Goal: Task Accomplishment & Management: Use online tool/utility

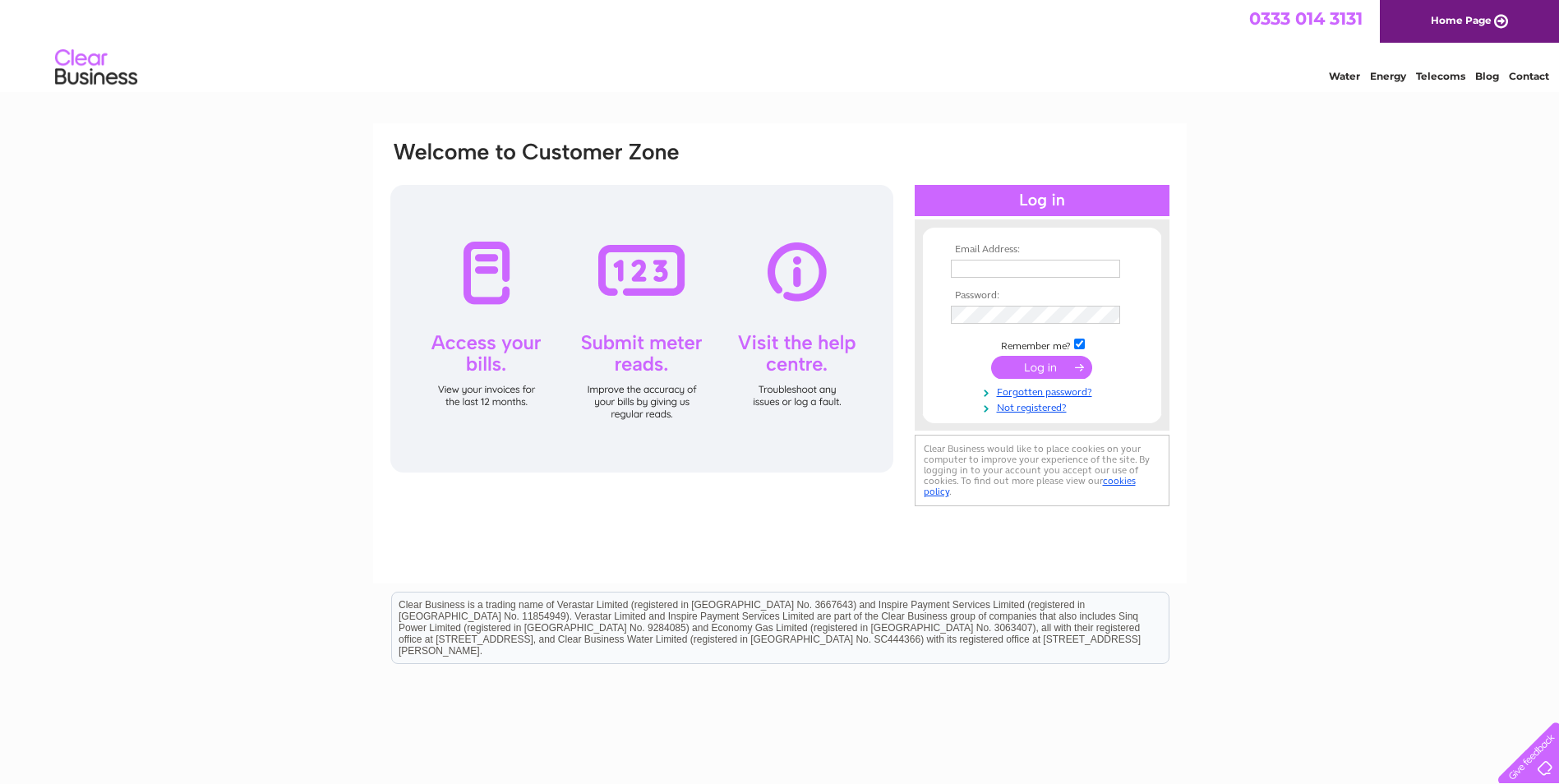
type input "kelvin.books@btopenworld.com"
click at [1039, 376] on input "submit" at bounding box center [1041, 368] width 101 height 23
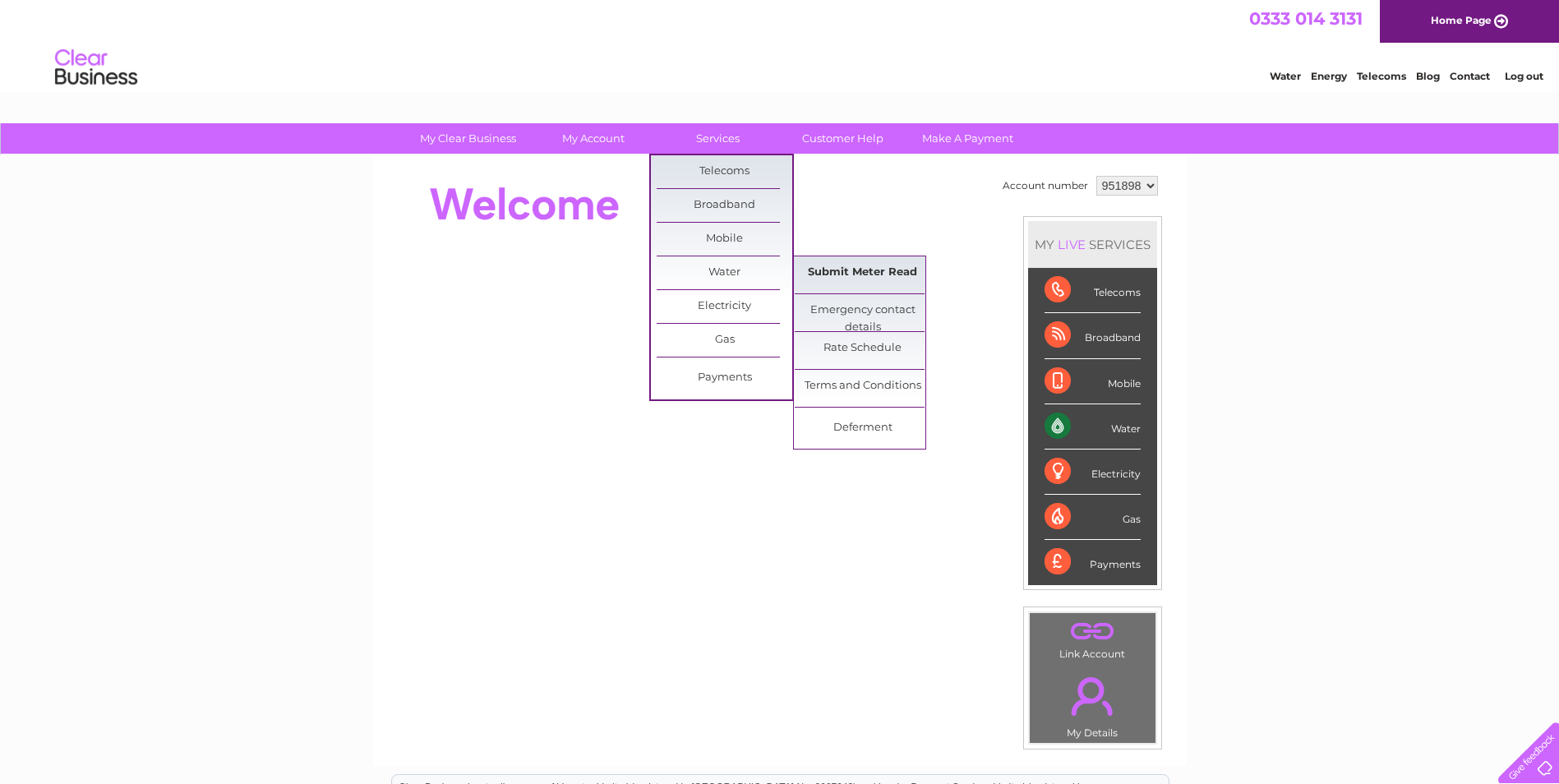
click at [832, 271] on link "Submit Meter Read" at bounding box center [863, 272] width 135 height 32
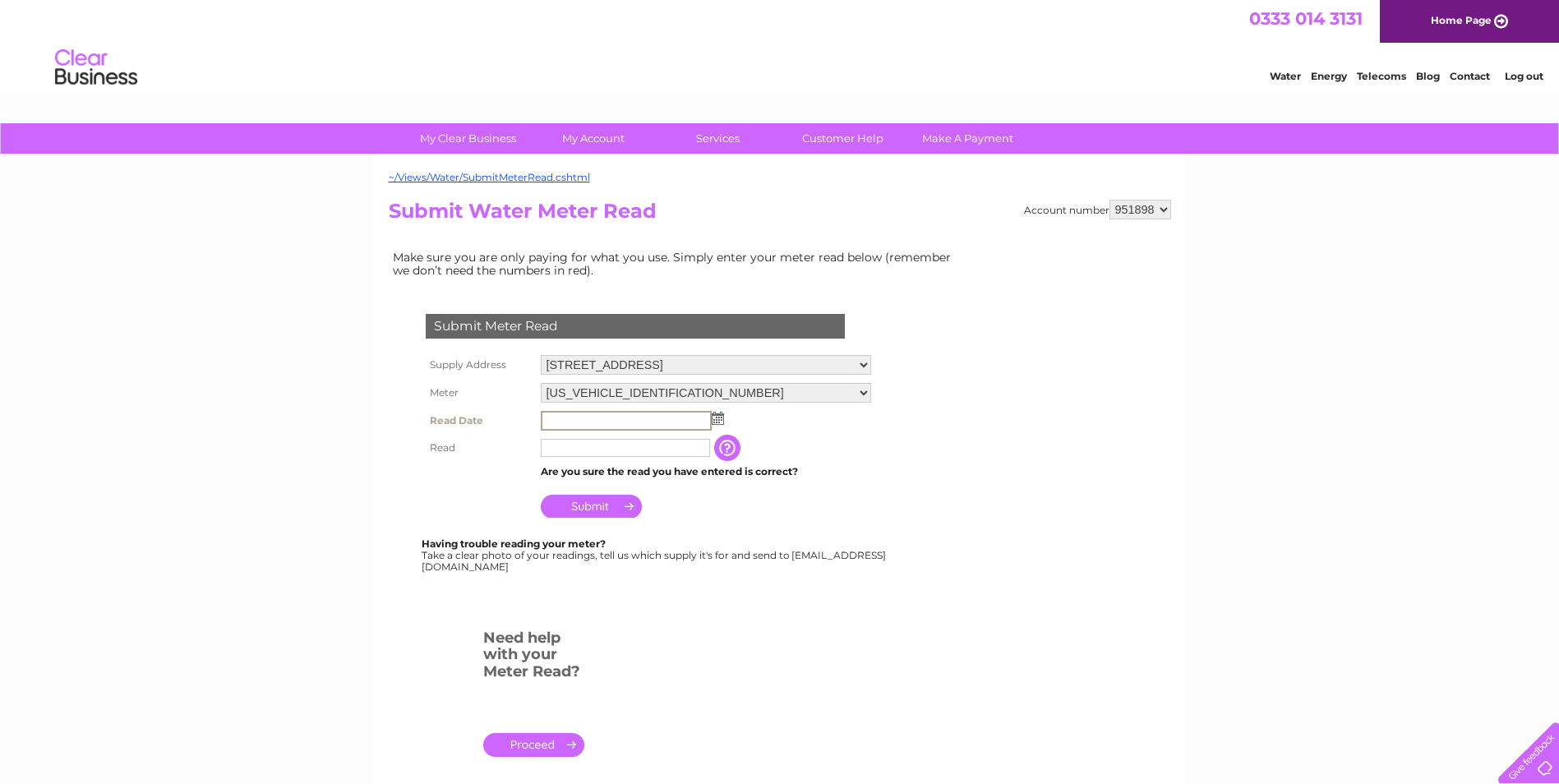
click at [600, 418] on input "text" at bounding box center [627, 421] width 171 height 20
click at [592, 416] on input "text" at bounding box center [627, 421] width 171 height 20
click at [723, 421] on td at bounding box center [706, 419] width 339 height 26
click at [717, 419] on img at bounding box center [717, 417] width 13 height 14
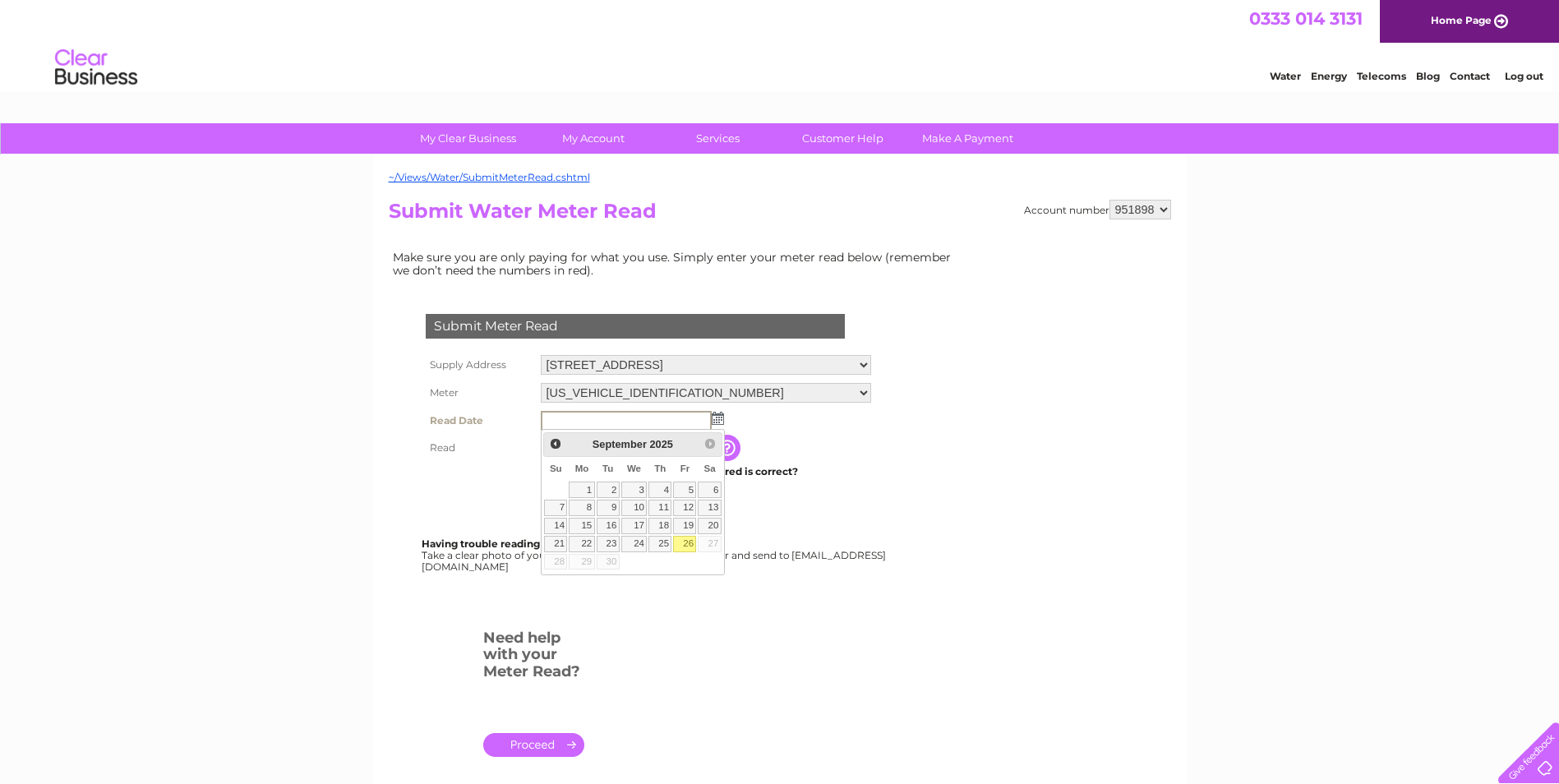
click at [688, 543] on link "26" at bounding box center [685, 543] width 23 height 16
type input "[DATE]"
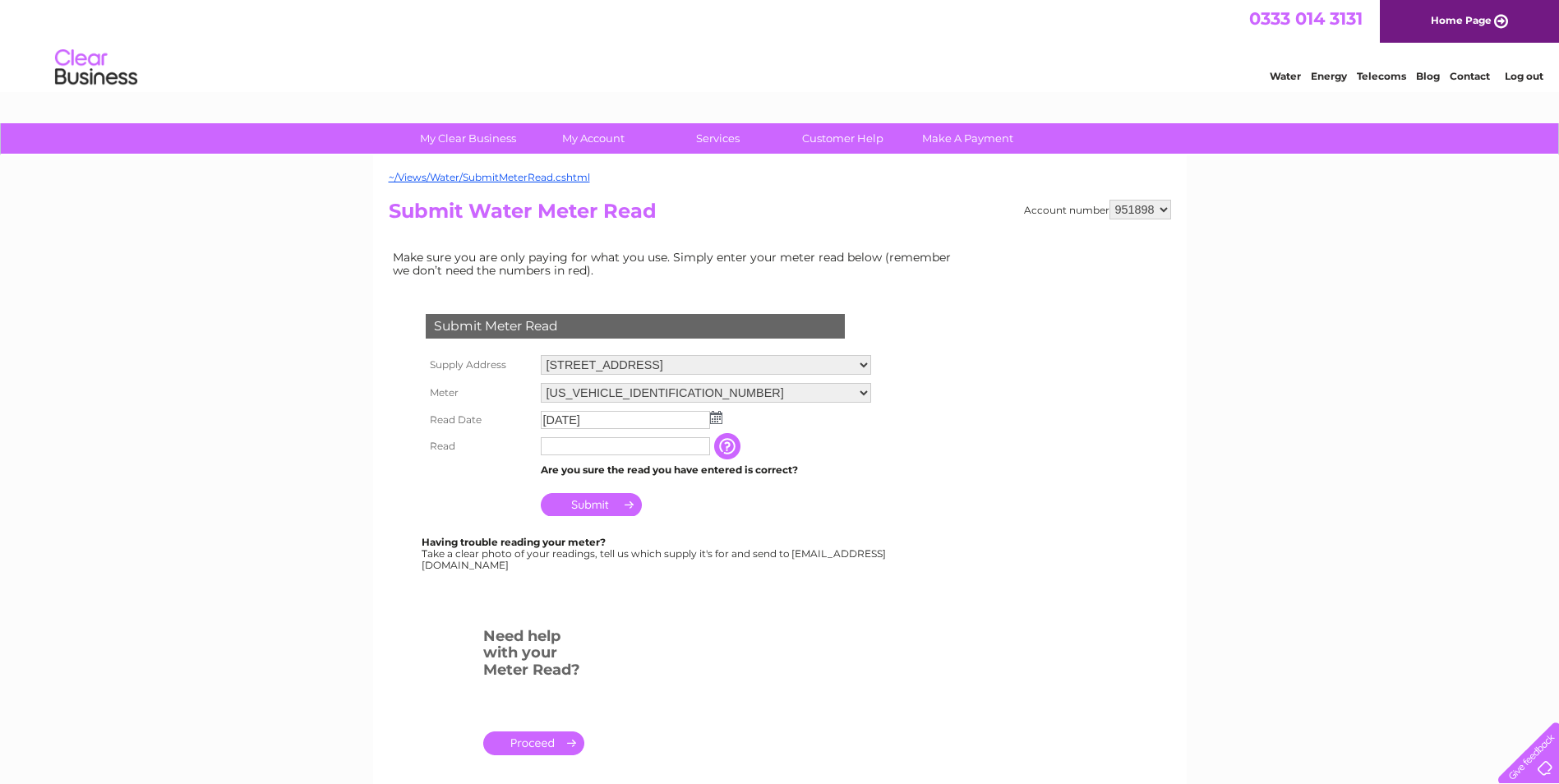
click at [596, 442] on input "text" at bounding box center [626, 446] width 170 height 18
type input "00072"
click at [727, 446] on input "button" at bounding box center [730, 446] width 30 height 26
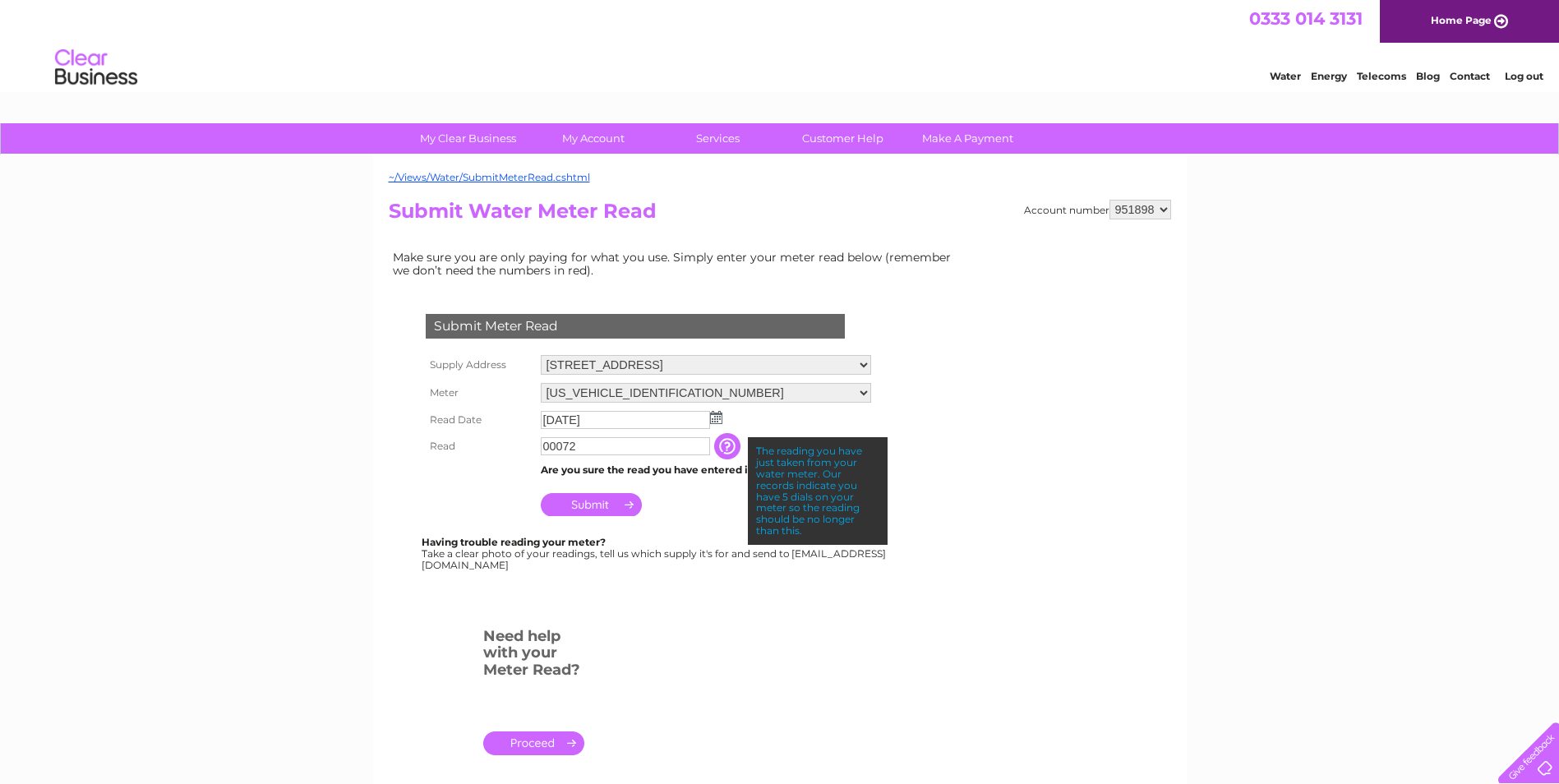
click at [587, 502] on input "Submit" at bounding box center [592, 505] width 101 height 23
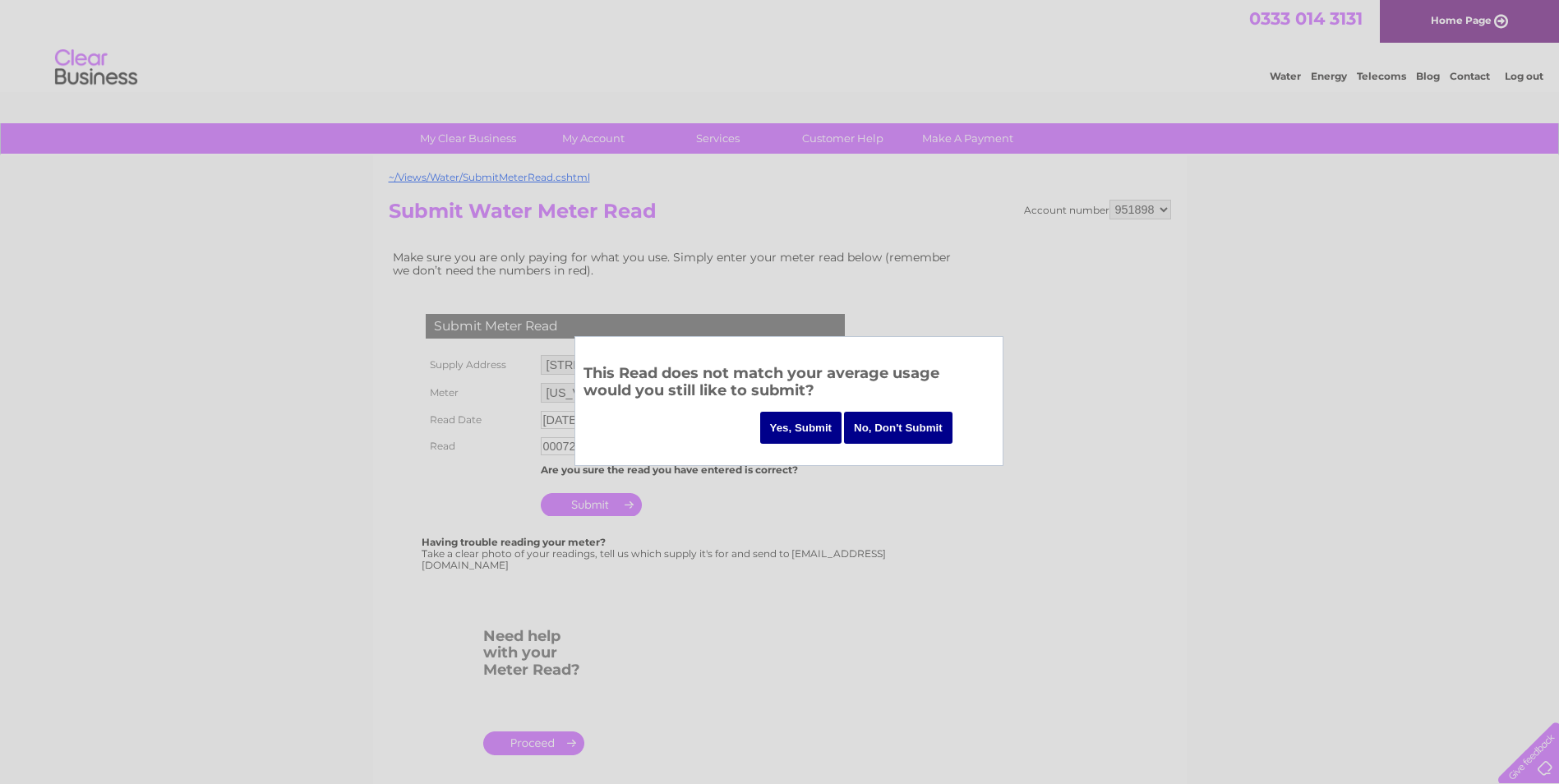
click at [885, 427] on input "No, Don't Submit" at bounding box center [898, 428] width 108 height 32
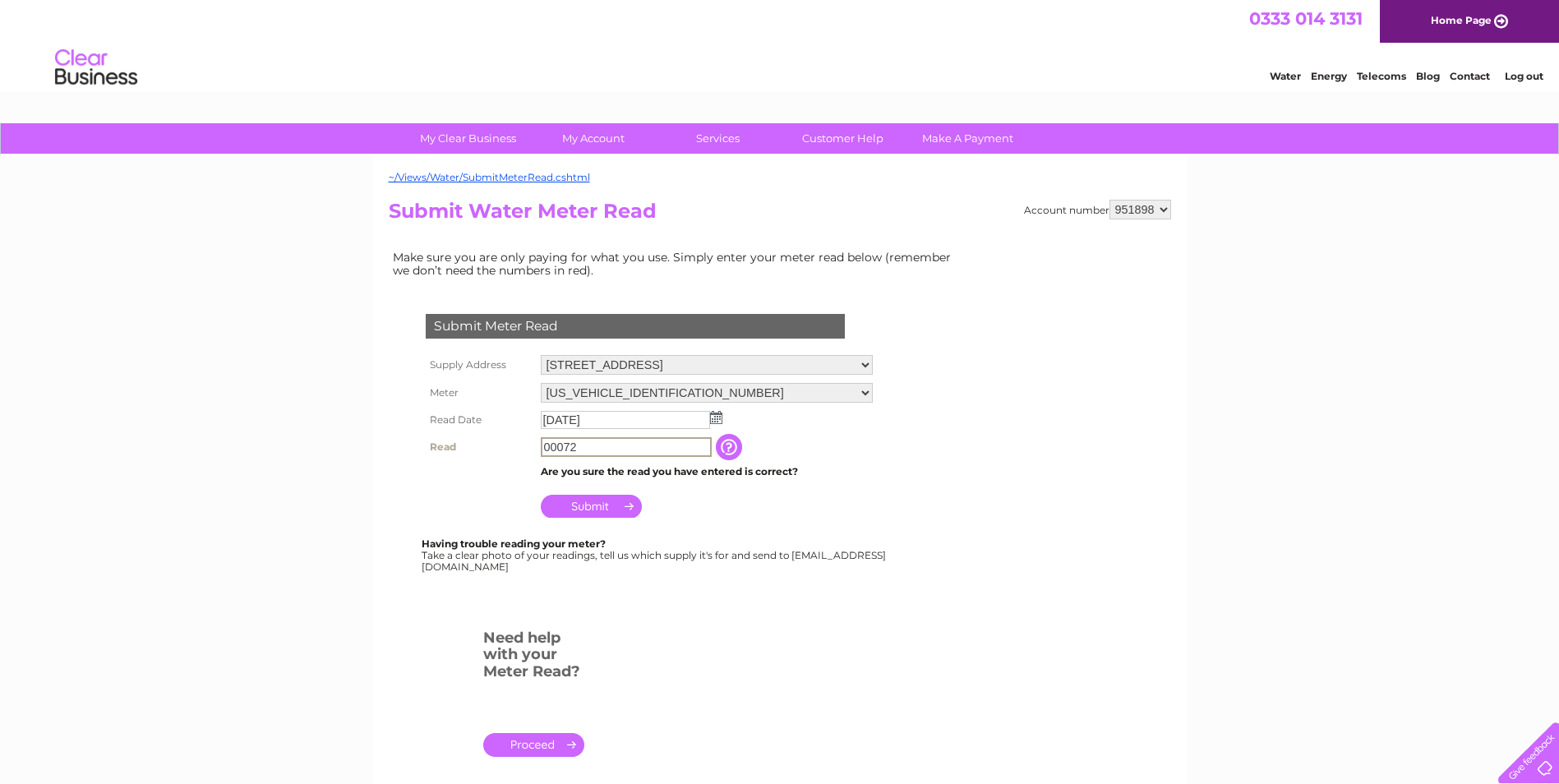
click at [613, 454] on input "00072" at bounding box center [627, 447] width 171 height 20
click at [590, 503] on input "Submit" at bounding box center [592, 505] width 101 height 23
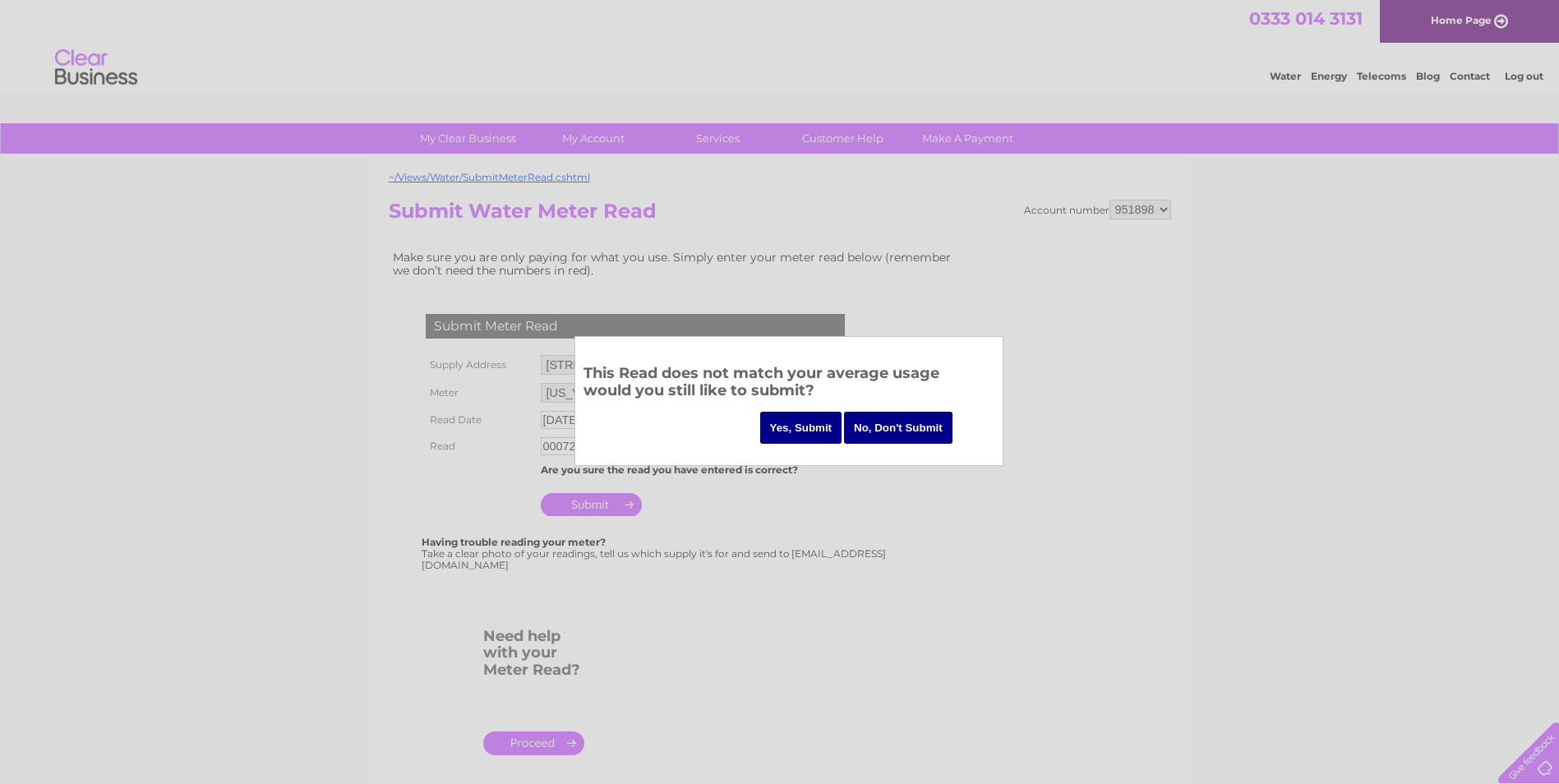
click at [816, 424] on input "Yes, Submit" at bounding box center [801, 428] width 82 height 32
